Goal: Task Accomplishment & Management: Complete application form

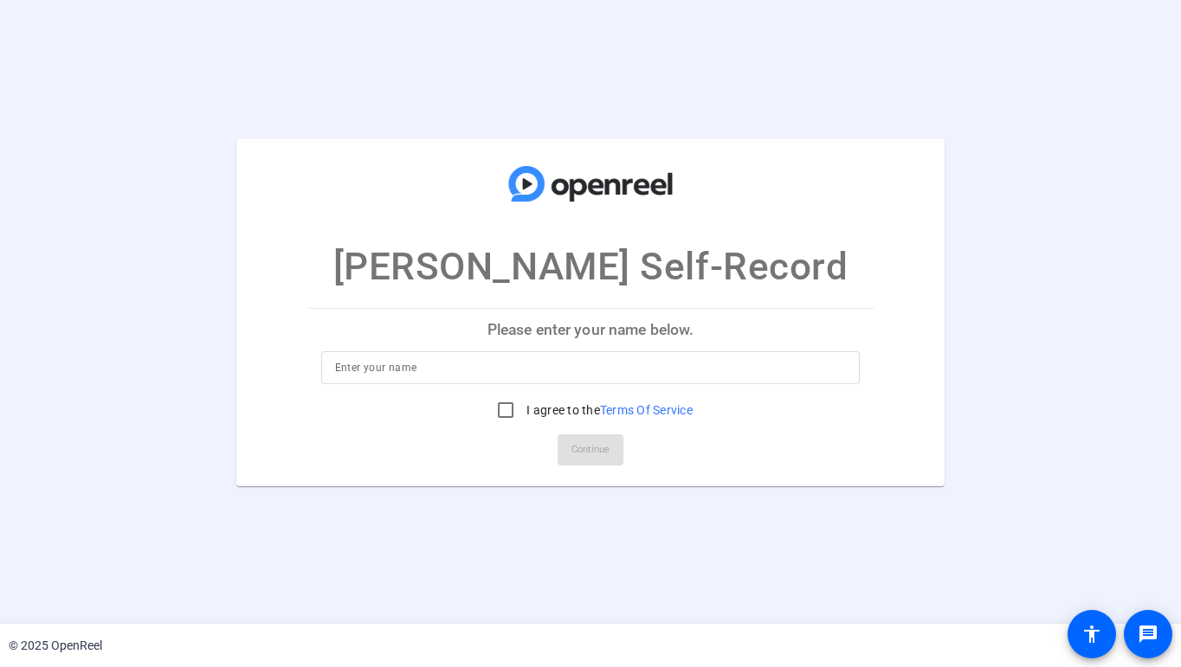
click at [558, 365] on input at bounding box center [591, 368] width 512 height 21
type input "[PERSON_NAME]"
click at [499, 409] on input "I agree to the Terms Of Service" at bounding box center [505, 410] width 35 height 35
checkbox input "true"
click at [613, 448] on span at bounding box center [590, 450] width 66 height 42
